Goal: Communication & Community: Answer question/provide support

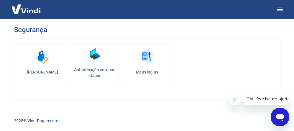
click at [275, 113] on icon "Abrir janela de mensagens" at bounding box center [279, 116] width 10 height 10
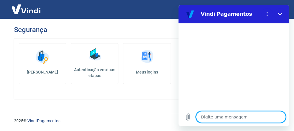
type textarea "O"
type textarea "x"
type textarea "Ol"
type textarea "x"
type textarea "Olá"
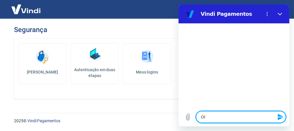
type textarea "x"
type textarea "Olá,"
type textarea "x"
type textarea "Olá,"
type textarea "x"
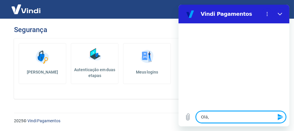
type textarea "Olá, b"
type textarea "x"
type textarea "Olá, bo"
type textarea "x"
type textarea "Olá, boa"
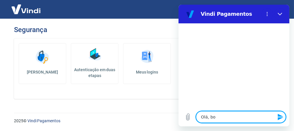
type textarea "x"
type textarea "Olá, boa"
type textarea "x"
type textarea "Olá, boa n"
type textarea "x"
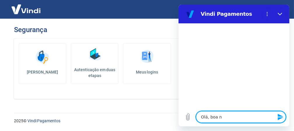
type textarea "Olá, boa no"
type textarea "x"
type textarea "Olá, boa noi"
type textarea "x"
type textarea "Olá, boa noit"
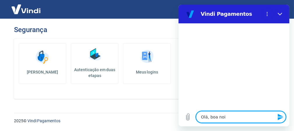
type textarea "x"
type textarea "Olá, boa noite"
type textarea "x"
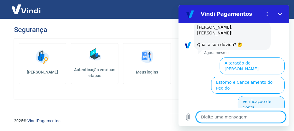
scroll to position [7, 0]
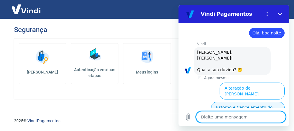
click at [259, 102] on button "Estorno e Cancelamento do Pedido" at bounding box center [247, 110] width 73 height 17
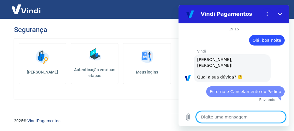
scroll to position [0, 0]
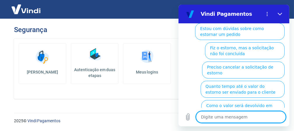
type textarea "x"
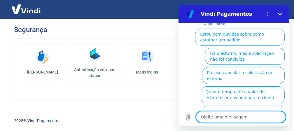
scroll to position [117, 0]
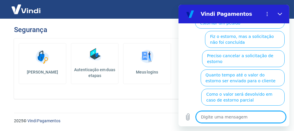
type textarea "N"
type textarea "x"
type textarea "Nã"
type textarea "x"
type textarea "Nãpo"
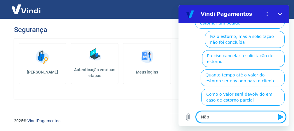
type textarea "x"
type textarea "Nãp"
type textarea "x"
type textarea "Nã"
type textarea "x"
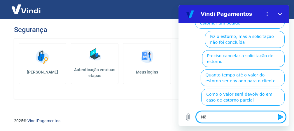
type textarea "N"
type textarea "x"
type textarea "F"
type textarea "x"
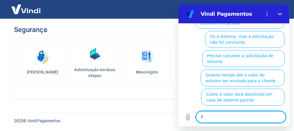
type textarea "Fa"
type textarea "x"
type textarea "Fal"
type textarea "x"
type textarea "Fala"
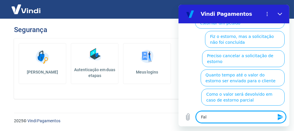
type textarea "x"
type textarea "Falar"
type textarea "x"
type textarea "Falar"
type textarea "x"
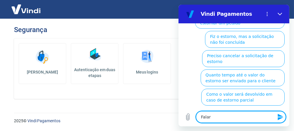
type textarea "Falar c"
type textarea "x"
type textarea "Falar co"
type textarea "x"
type textarea "Falar com"
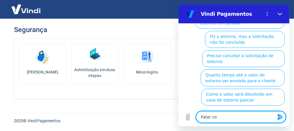
type textarea "x"
type textarea "Falar com"
type textarea "x"
type textarea "Falar com u"
type textarea "x"
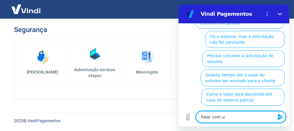
type textarea "Falar com um"
type textarea "x"
type textarea "Falar com um"
type textarea "x"
type textarea "Falar com um a"
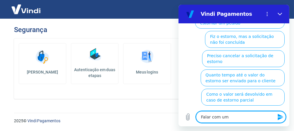
type textarea "x"
type textarea "Falar com um at"
type textarea "x"
type textarea "Falar com um ate"
type textarea "x"
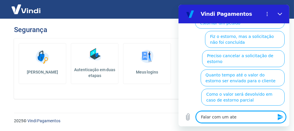
type textarea "Falar com um aten"
type textarea "x"
type textarea "Falar com um atend"
type textarea "x"
type textarea "Falar com um atende"
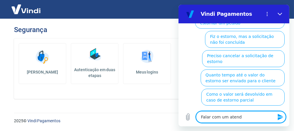
type textarea "x"
type textarea "Falar com um atenden"
type textarea "x"
type textarea "Falar com um atendent"
type textarea "x"
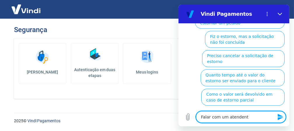
type textarea "Falar com um atendente"
type textarea "x"
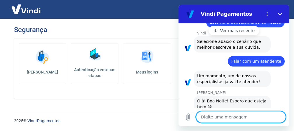
scroll to position [97, 0]
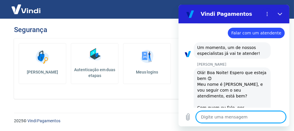
type textarea "x"
click at [216, 114] on textarea at bounding box center [241, 117] width 90 height 12
type textarea "O"
type textarea "x"
type textarea "Oi"
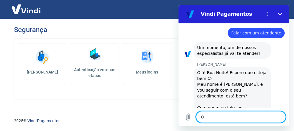
type textarea "x"
type textarea "Oi"
type textarea "x"
type textarea "Oi M"
type textarea "x"
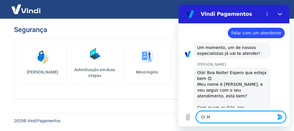
type textarea "Oi Ma"
type textarea "x"
type textarea "Oi Mar"
type textarea "x"
type textarea "Oi Marc"
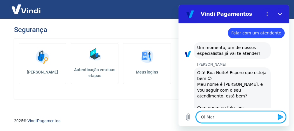
type textarea "x"
type textarea "Oi Marce"
type textarea "x"
type textarea "Oi Marcel"
type textarea "x"
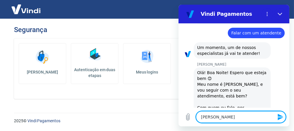
type textarea "Oi Marcele"
type textarea "x"
type textarea "Oi Marcele,"
type textarea "x"
type textarea "Oi Marcele,m"
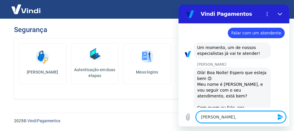
type textarea "x"
type textarea "Oi Marcele,me"
type textarea "x"
type textarea "Oi Marcele,meu"
type textarea "x"
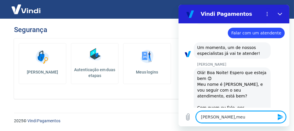
type textarea "Oi Marcele,meu"
type textarea "x"
type textarea "Oi Marcele,meu n"
type textarea "x"
type textarea "Oi Marcele,meu no"
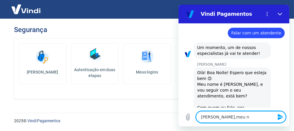
type textarea "x"
type textarea "Oi Marcele,meu nom"
type textarea "x"
type textarea "Oi Marcele,meu nome"
type textarea "x"
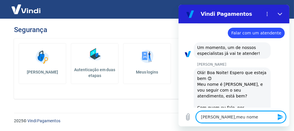
type textarea "Oi Marcele,meu nome"
type textarea "x"
type textarea "Oi Marcele,meu nome é"
type textarea "x"
type textarea "Oi Marcele,meu nome é"
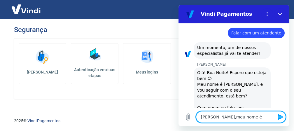
type textarea "x"
type textarea "Oi Marcele,meu nome é A"
type textarea "x"
type textarea "Oi Marcele,meu nome é An"
type textarea "x"
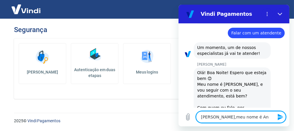
type textarea "Oi Marcele,meu nome é And"
type textarea "x"
type textarea "Oi Marcele,meu nome é Andr"
type textarea "x"
type textarea "Oi Marcele,meu nome é Andre"
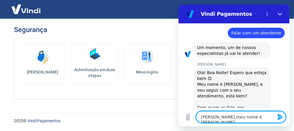
type textarea "x"
type textarea "Oi Marcele,meu nome é Andrea"
type textarea "x"
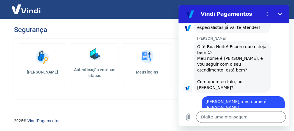
scroll to position [122, 0]
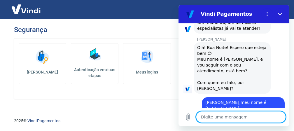
type textarea "x"
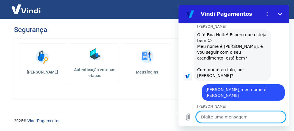
scroll to position [136, 0]
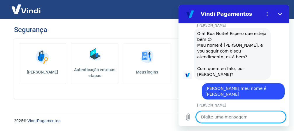
type textarea "M"
type textarea "x"
type textarea "Ma"
type textarea "x"
type textarea "Mar"
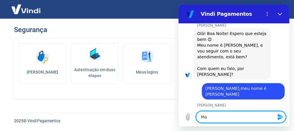
type textarea "x"
type textarea "Marc"
type textarea "x"
type textarea "Marce"
type textarea "x"
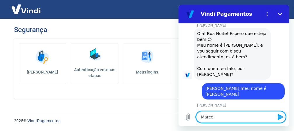
type textarea "Marcel"
type textarea "x"
type textarea "Marcele"
type textarea "x"
type textarea "Marcele,"
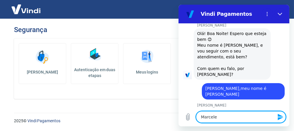
type textarea "x"
type textarea "Marcele,"
type textarea "x"
type textarea "Marcele, e"
type textarea "x"
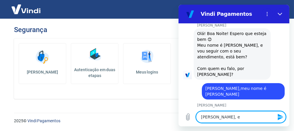
type textarea "Marcele, eu"
type textarea "x"
type textarea "Marcele, eu"
type textarea "x"
type textarea "Marcele, eu e"
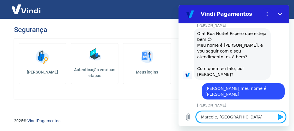
type textarea "x"
type textarea "Marcele, eu es"
type textarea "x"
type textarea "Marcele, eu est"
type textarea "x"
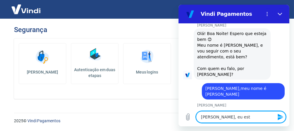
type textarea "Marcele, eu esto"
type textarea "x"
type textarea "Marcele, eu estou"
type textarea "x"
type textarea "Marcele, eu estou"
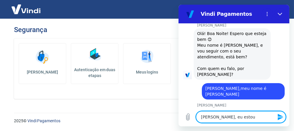
type textarea "x"
type textarea "Marcele, eu estou e"
type textarea "x"
type textarea "Marcele, eu estou en"
type textarea "x"
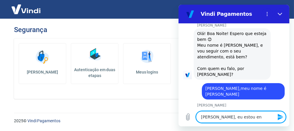
type textarea "Marcele, eu estou e"
type textarea "x"
type textarea "Marcele, eu estou em"
type textarea "x"
type textarea "Marcele, eu estou em"
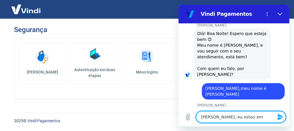
type textarea "x"
type textarea "Marcele, eu estou em f"
type textarea "x"
type textarea "Marcele, eu estou em fa"
type textarea "x"
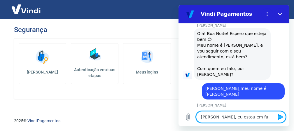
type textarea "Marcele, eu estou em faz"
type textarea "x"
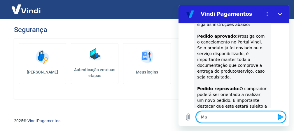
scroll to position [455, 0]
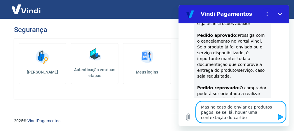
click at [236, 112] on textarea "Mas no caso de enviar os produtos pagos, se sei lá, houer uma contextação do ca…" at bounding box center [241, 112] width 90 height 22
click at [247, 119] on textarea "Mas no caso de enviar os produtos pagos, se sei lá, houver uma contestação do c…" at bounding box center [241, 112] width 90 height 22
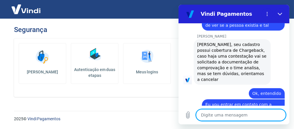
scroll to position [588, 0]
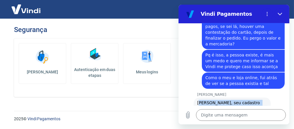
drag, startPoint x: 241, startPoint y: 86, endPoint x: 198, endPoint y: 58, distance: 51.1
click at [198, 98] on div "Marcele dos Santos diz: Andrea, seu cadastro possui cobertura de Chargeback, ca…" at bounding box center [231, 120] width 77 height 45
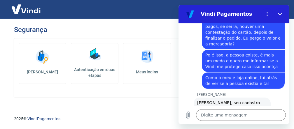
click at [196, 98] on div "Marcele dos Santos diz: Andrea, seu cadastro possui cobertura de Chargeback, ca…" at bounding box center [231, 120] width 77 height 45
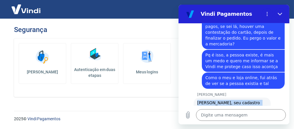
drag, startPoint x: 197, startPoint y: 56, endPoint x: 240, endPoint y: 86, distance: 52.8
click at [240, 98] on div "Marcele dos Santos diz: Andrea, seu cadastro possui cobertura de Chargeback, ca…" at bounding box center [231, 120] width 77 height 45
copy span "Andrea, seu cadastro possui cobertura de Chargeback, caso haja uma contestação …"
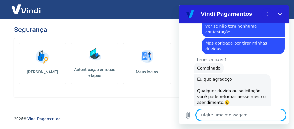
scroll to position [737, 0]
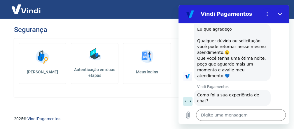
scroll to position [0, 10]
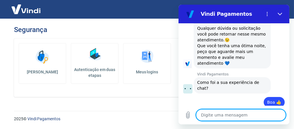
scroll to position [800, 0]
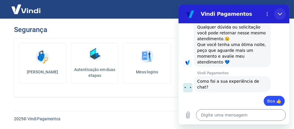
click at [279, 14] on icon "Fechar" at bounding box center [279, 14] width 5 height 5
